Goal: Task Accomplishment & Management: Manage account settings

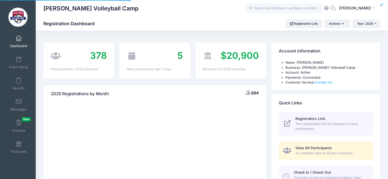
select select
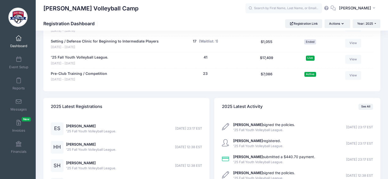
scroll to position [720, 0]
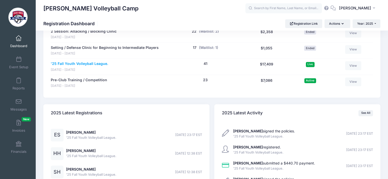
click at [98, 62] on link "'25 Fall Youth Volleyball League." at bounding box center [79, 63] width 57 height 5
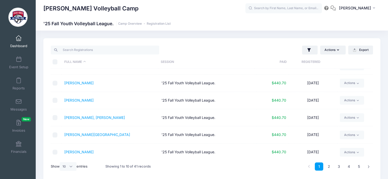
scroll to position [82, 0]
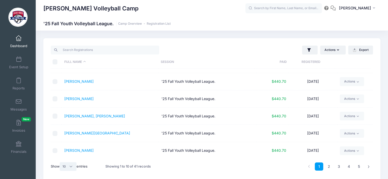
drag, startPoint x: 214, startPoint y: 155, endPoint x: 73, endPoint y: 167, distance: 141.2
click at [73, 167] on select "All 10 25 50" at bounding box center [68, 166] width 17 height 9
select select "-1"
click at [60, 162] on select "All 10 25 50" at bounding box center [68, 166] width 17 height 9
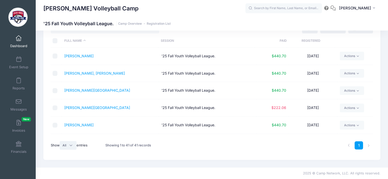
scroll to position [0, 0]
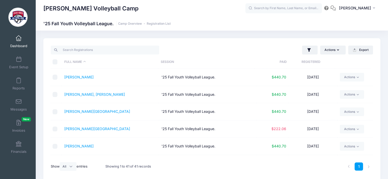
click at [285, 60] on th "Paid" at bounding box center [270, 62] width 32 height 14
click at [281, 8] on input "text" at bounding box center [283, 8] width 76 height 10
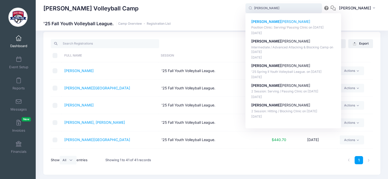
scroll to position [7, 0]
type input "presley"
click at [129, 86] on td "Beacham, Ellaina" at bounding box center [110, 88] width 97 height 17
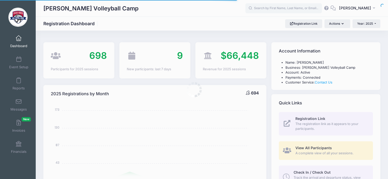
select select
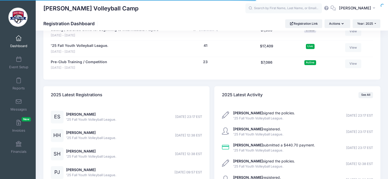
scroll to position [720, 0]
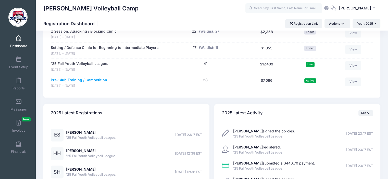
click at [94, 77] on link "Pre-Club Training / Competition" at bounding box center [79, 79] width 56 height 5
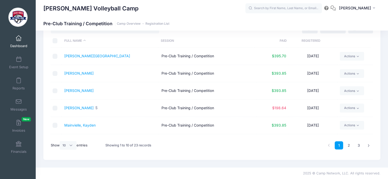
scroll to position [34, 0]
click at [70, 146] on select "All 10 25 50" at bounding box center [68, 145] width 17 height 9
select select "-1"
click at [60, 141] on select "All 10 25 50" at bounding box center [68, 145] width 17 height 9
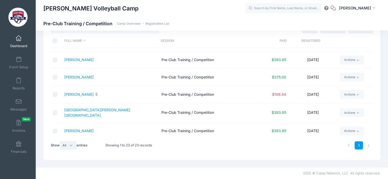
scroll to position [272, 0]
